Goal: Transaction & Acquisition: Register for event/course

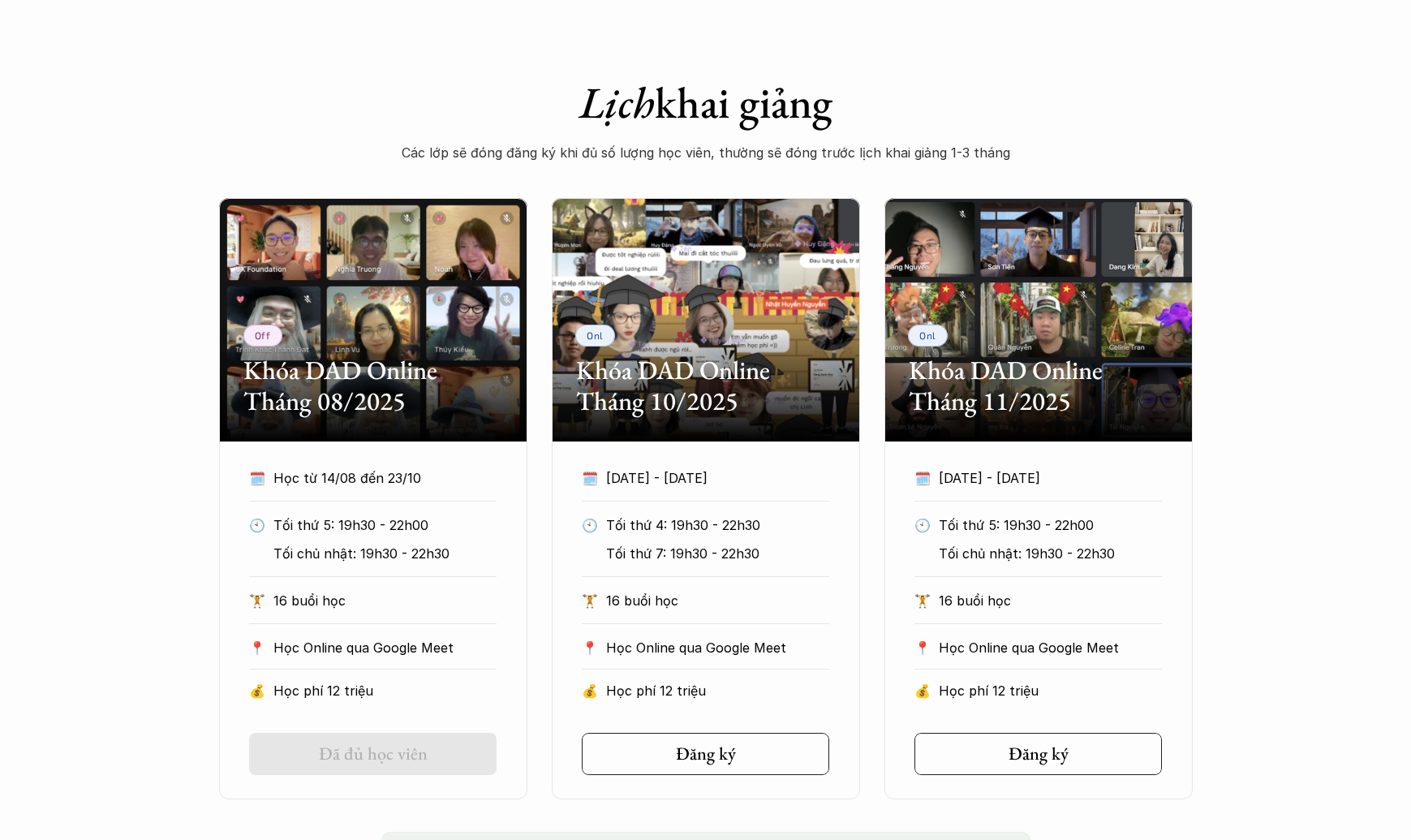
scroll to position [858, 0]
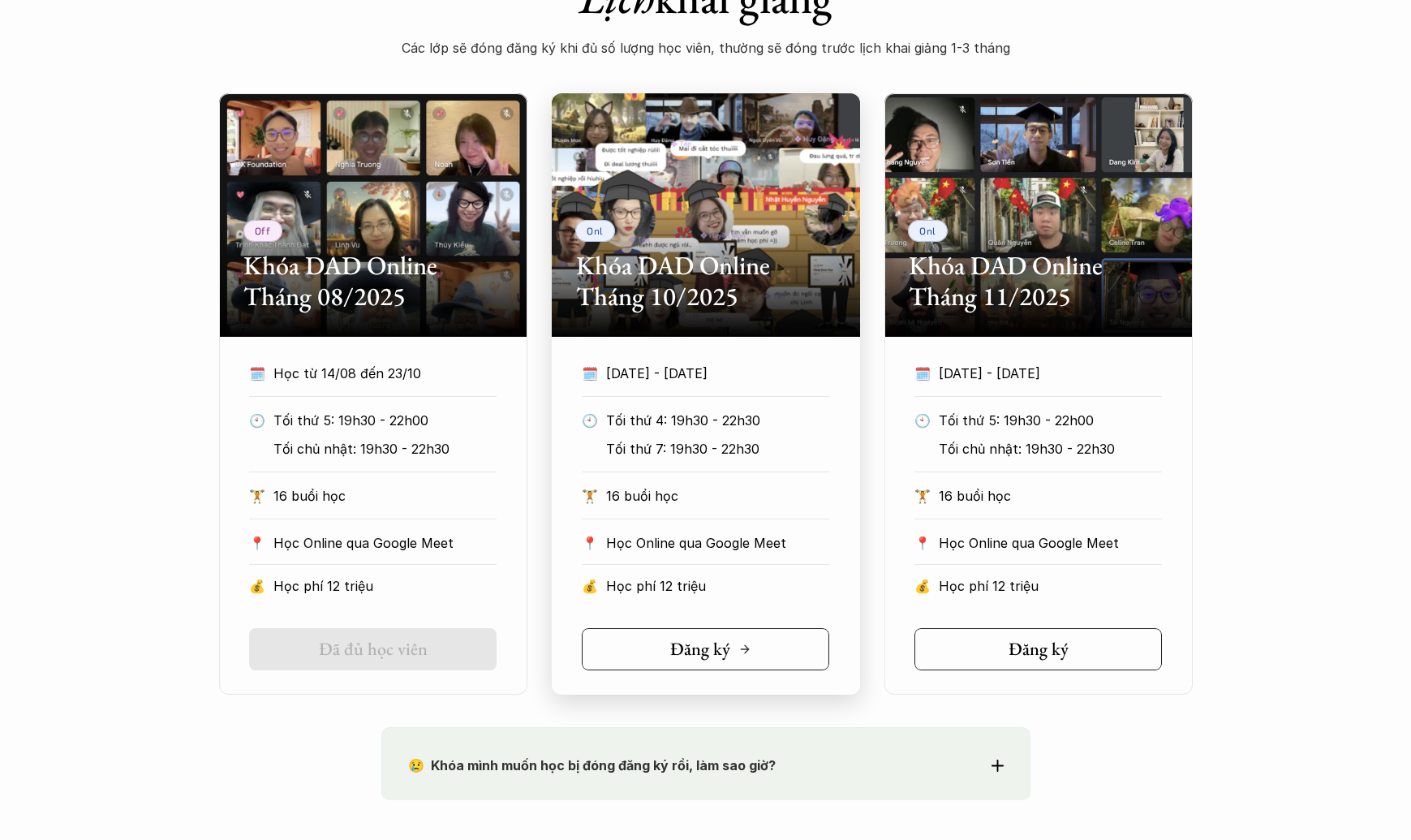
click at [626, 645] on link "Đăng ký" at bounding box center [705, 649] width 248 height 42
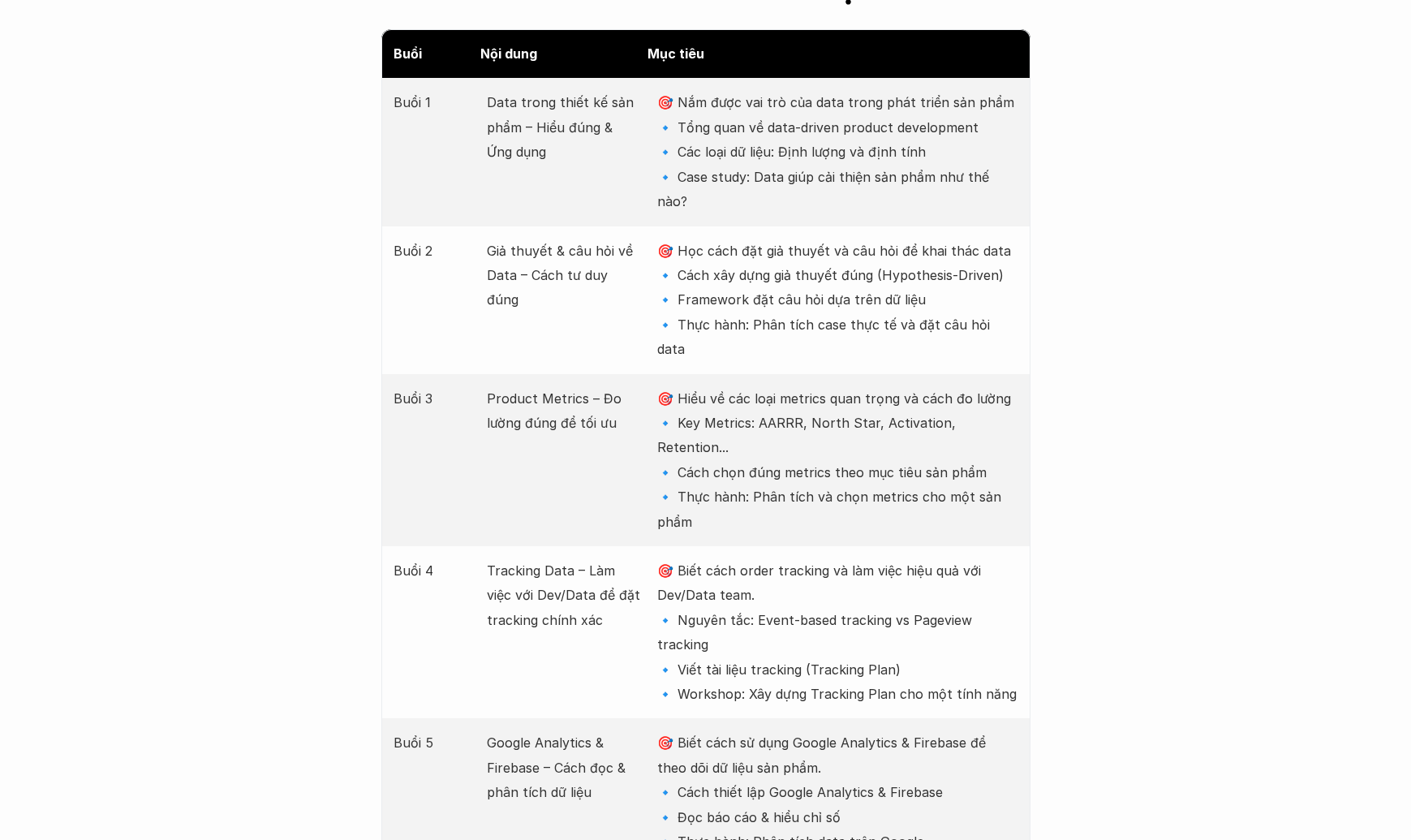
scroll to position [2321, 0]
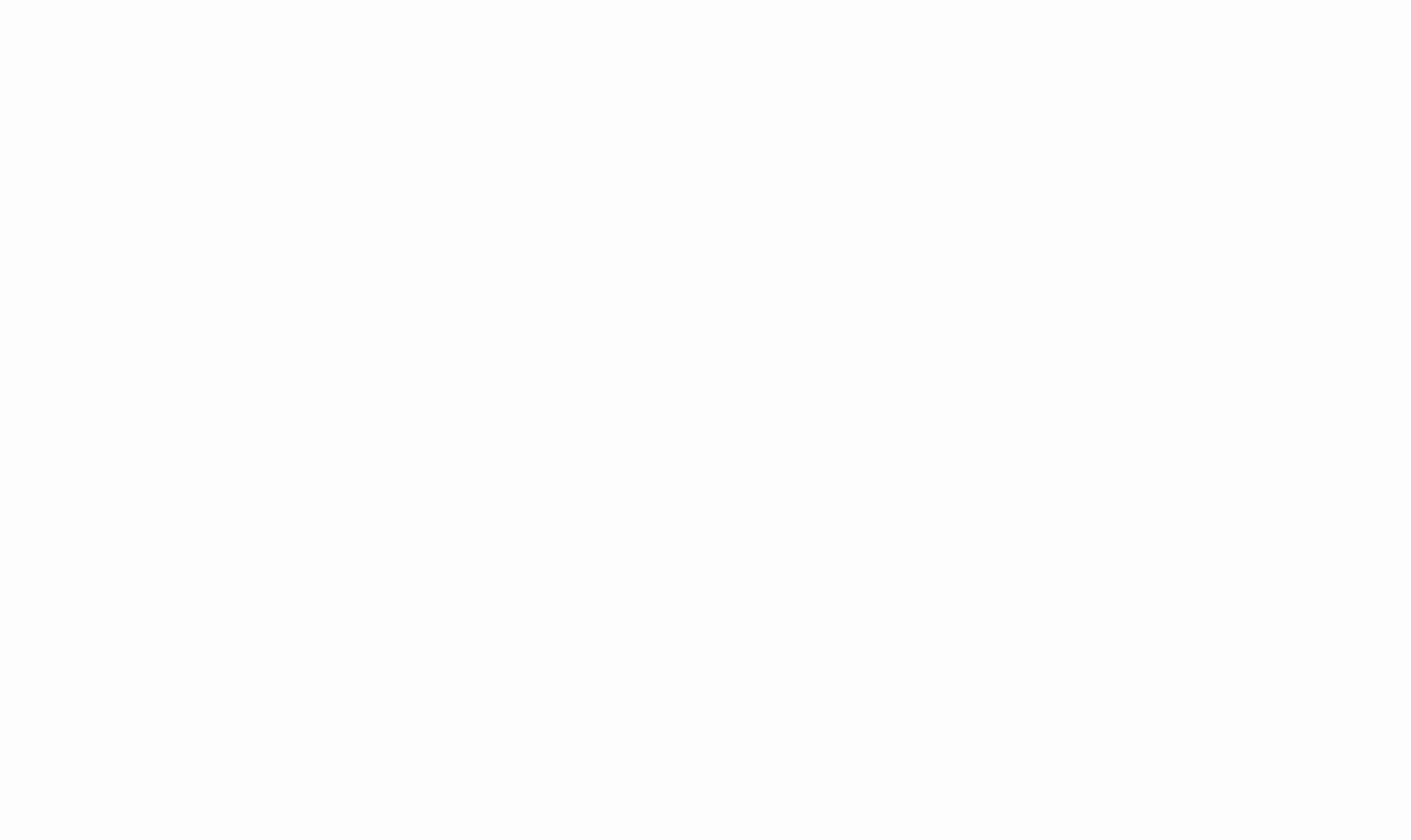
scroll to position [973, 0]
click at [326, 529] on div "Giới thiệu Các khóa học Case Study Truyện tranh Bài viết UX Map REPORT Lịch kha…" at bounding box center [705, 746] width 1411 height 3439
click at [310, 691] on div "Giới thiệu Các khóa học Case Study Truyện tranh Bài viết UX Map REPORT Lịch kha…" at bounding box center [705, 688] width 1411 height 3439
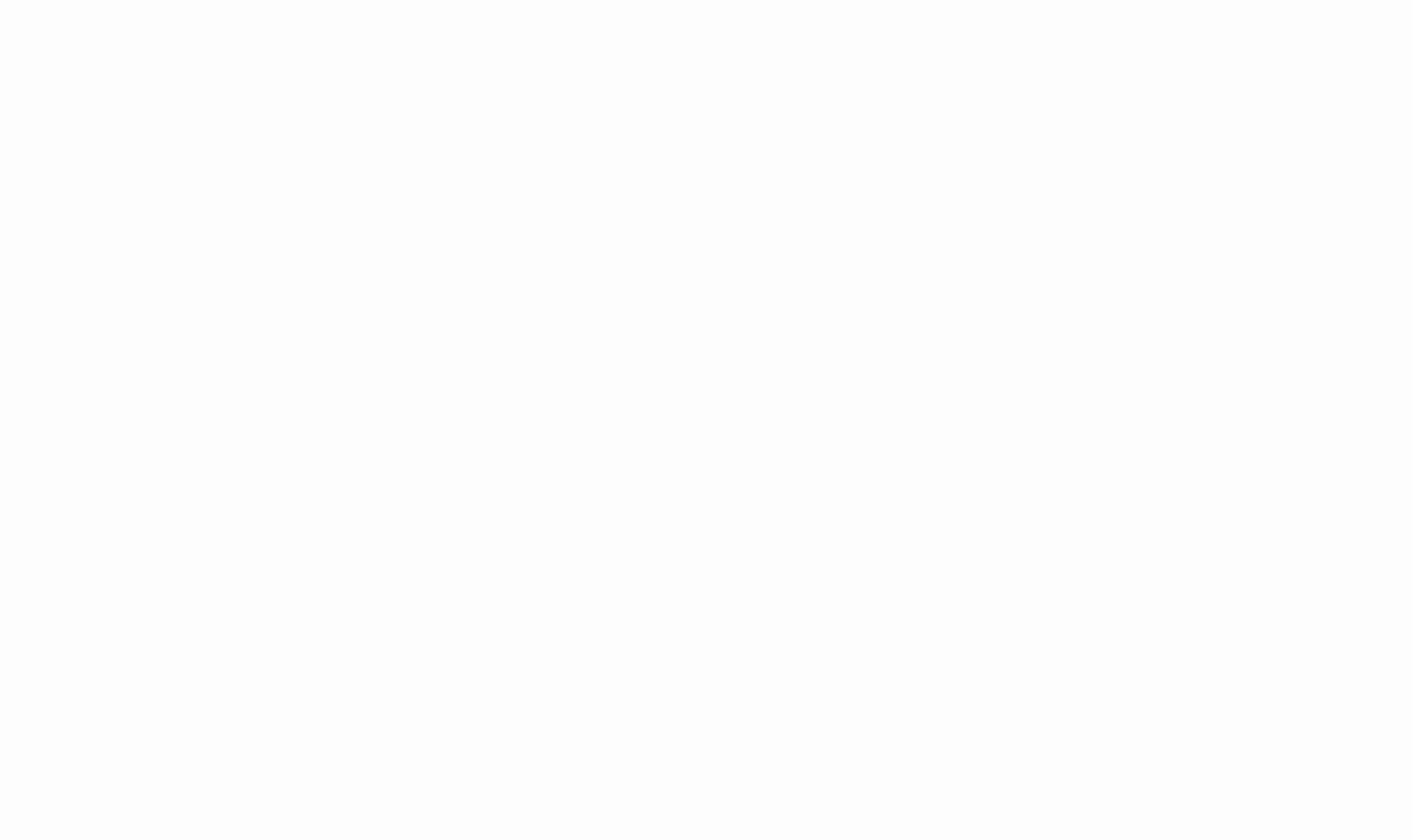
click at [359, 645] on div "Giới thiệu Các khóa học Case Study Truyện tranh Bài viết UX Map REPORT Lịch kha…" at bounding box center [705, 513] width 1411 height 3439
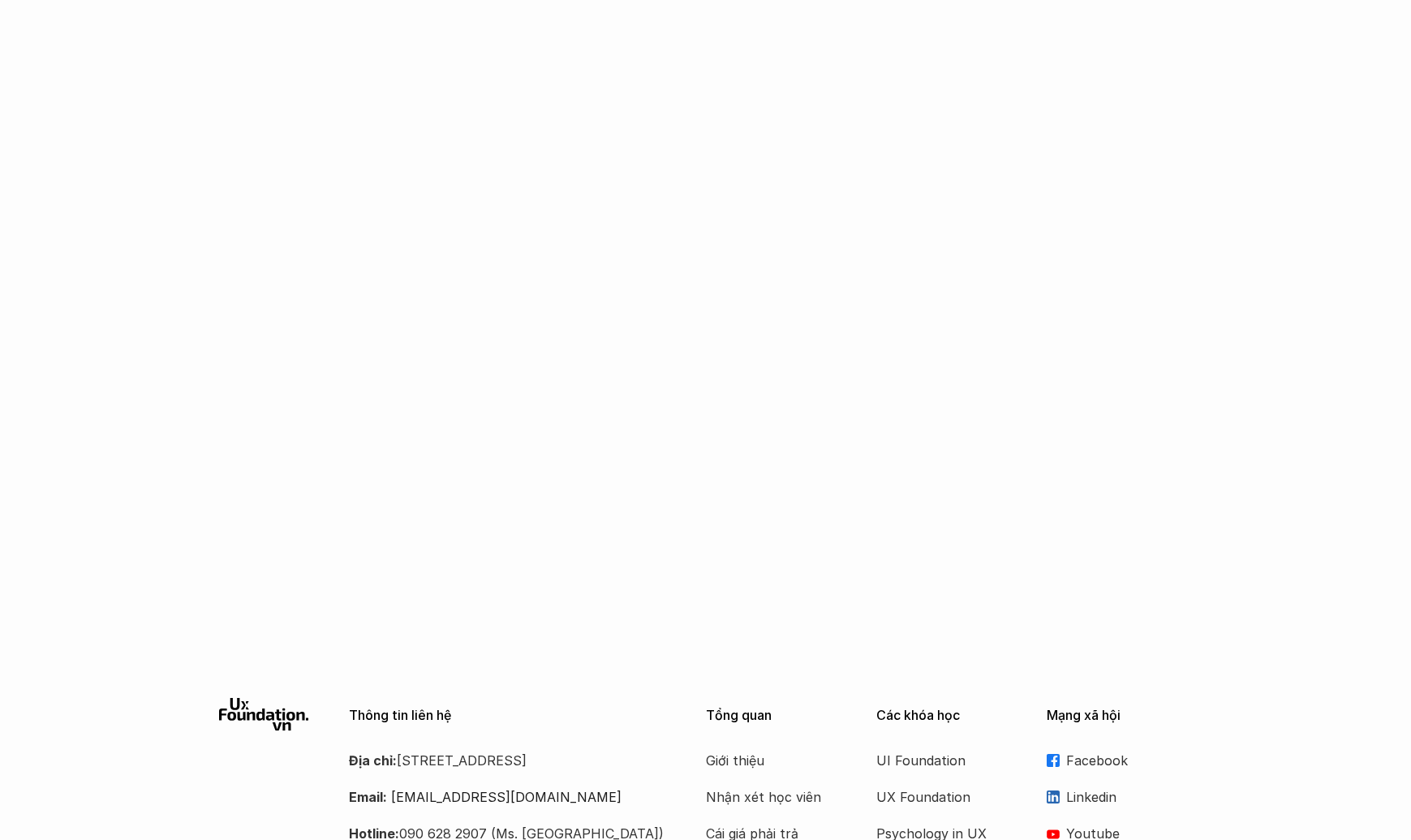
scroll to position [724, 0]
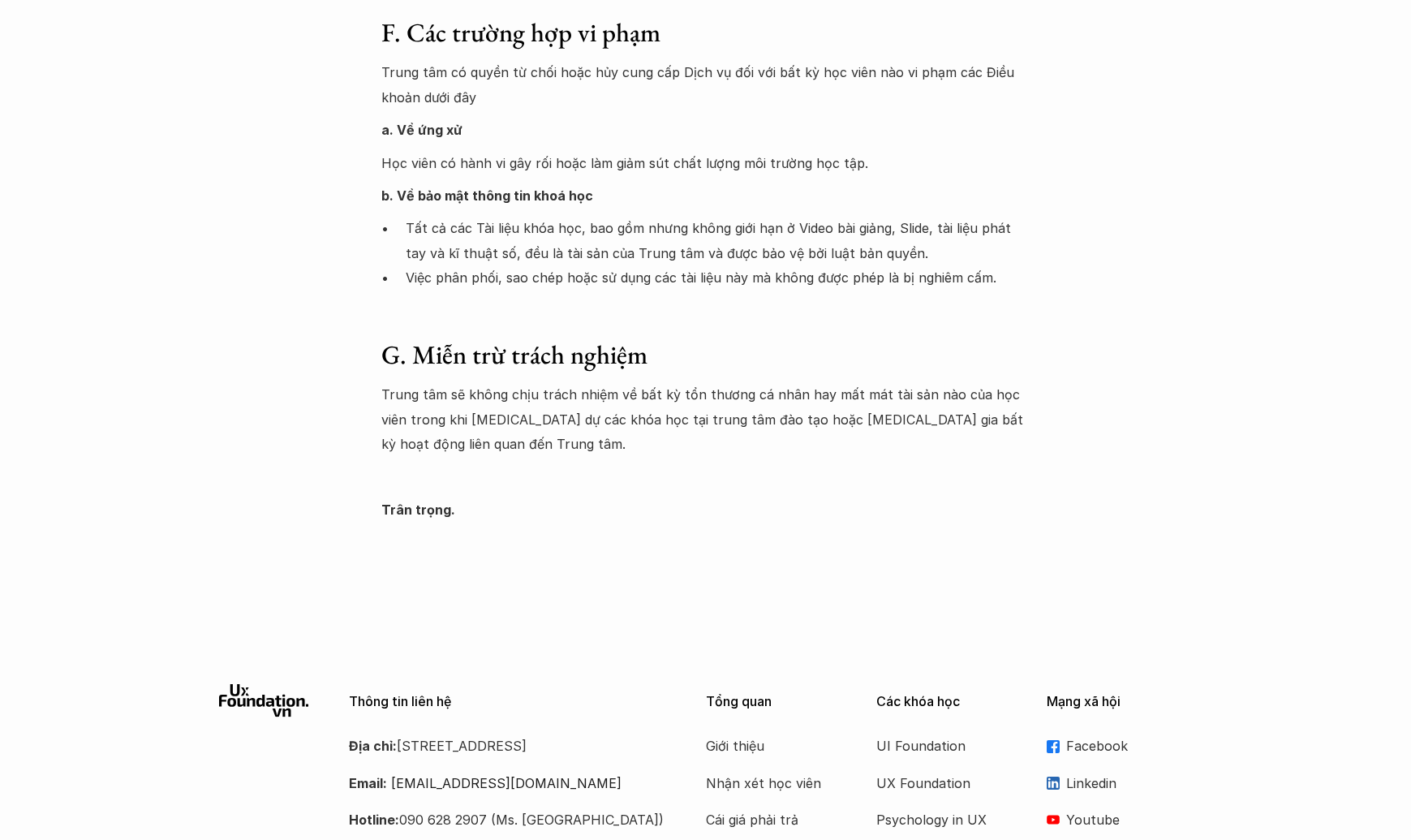
scroll to position [2595, 0]
